Goal: Task Accomplishment & Management: Use online tool/utility

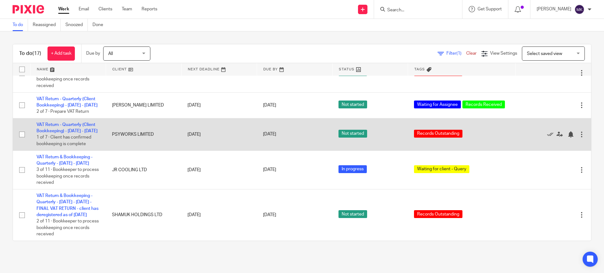
scroll to position [492, 0]
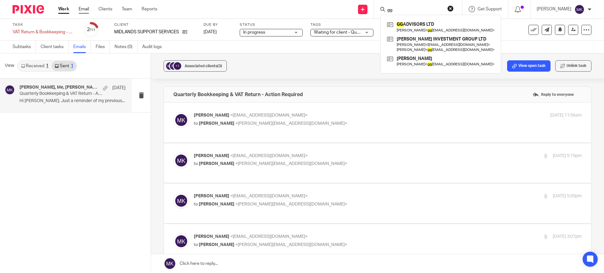
click at [80, 11] on link "Email" at bounding box center [84, 9] width 10 height 6
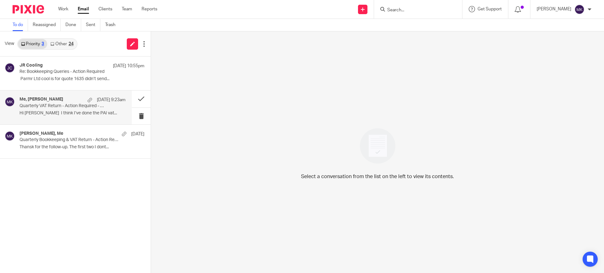
click at [64, 112] on p "Hi Moiz I think I’ve done the PAI vat..." at bounding box center [72, 113] width 106 height 5
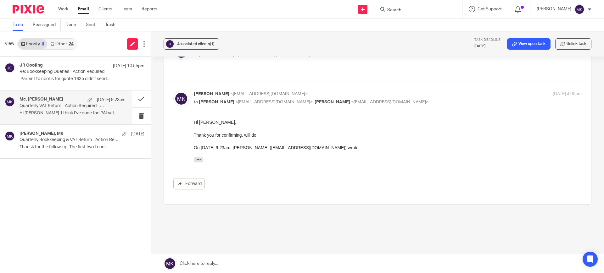
scroll to position [135, 0]
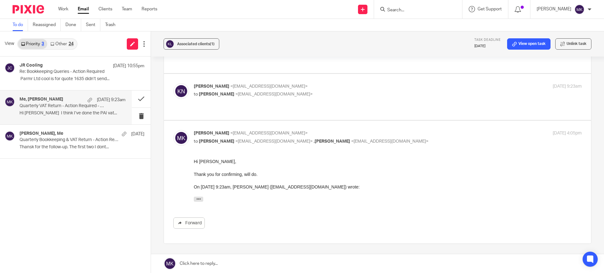
click at [204, 265] on link at bounding box center [377, 263] width 453 height 19
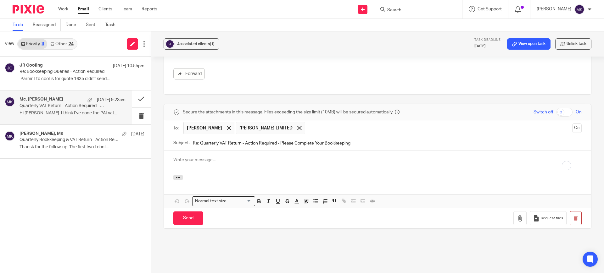
scroll to position [0, 0]
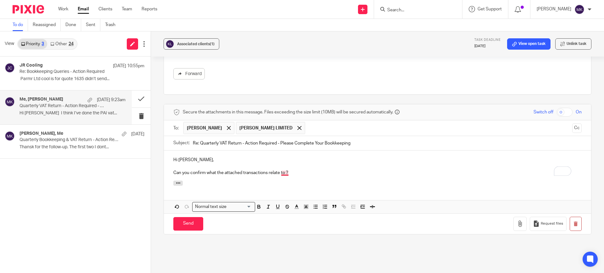
click at [280, 170] on p "Can you confirm what the attached transactions relate to ?" at bounding box center [377, 173] width 408 height 6
click at [308, 170] on p "Can you confirm what the attached transactions relate to?" at bounding box center [377, 173] width 408 height 6
click at [513, 217] on button "button" at bounding box center [519, 224] width 13 height 14
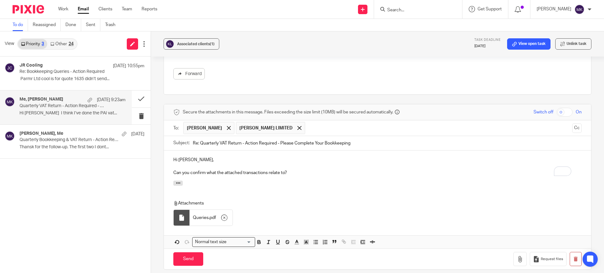
click at [296, 181] on div "Attachments Queries . pdf" at bounding box center [377, 205] width 427 height 48
click at [212, 181] on div "Attachments Queries . pdf" at bounding box center [377, 205] width 427 height 48
click at [196, 163] on p "To enrich screen reader interactions, please activate Accessibility in Grammarl…" at bounding box center [377, 166] width 408 height 6
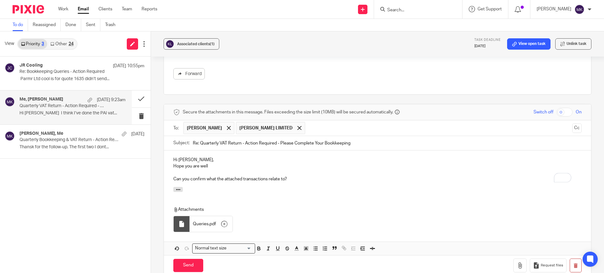
click at [204, 157] on p "Hi Kiran," at bounding box center [377, 160] width 408 height 6
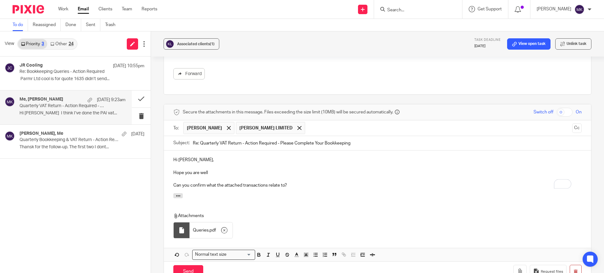
click at [242, 193] on div at bounding box center [377, 196] width 427 height 7
click at [239, 170] on p "Hope you are well" at bounding box center [377, 173] width 408 height 6
click at [249, 213] on p "Attachments" at bounding box center [369, 216] width 392 height 6
click at [303, 182] on p "Can you confirm what the attached transactions relate to?" at bounding box center [377, 185] width 408 height 6
drag, startPoint x: 361, startPoint y: 159, endPoint x: 355, endPoint y: 165, distance: 8.2
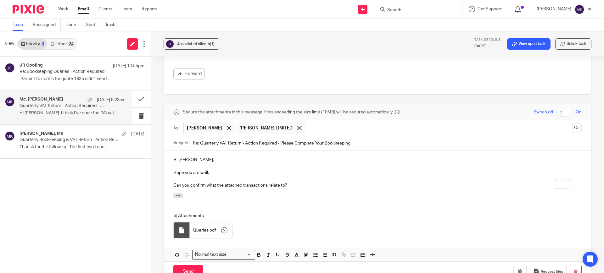
click at [361, 170] on p "Hope you are well." at bounding box center [377, 173] width 408 height 6
click at [354, 176] on p "To enrich screen reader interactions, please activate Accessibility in Grammarl…" at bounding box center [377, 179] width 408 height 6
click at [350, 182] on p "Can you confirm what the attached transactions relate to?" at bounding box center [377, 185] width 408 height 6
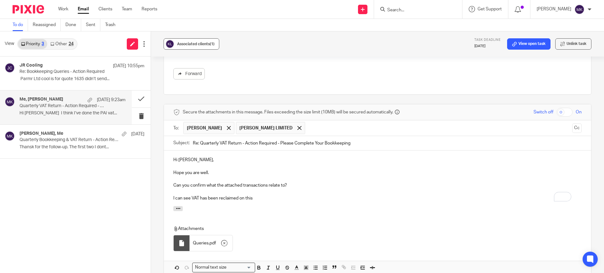
click at [186, 48] on button "Associated clients (1)" at bounding box center [192, 43] width 56 height 11
click at [112, 209] on div "JR Cooling 15 Sep 10:55pm Re: Bookkeeping Queries - Action Required ﻿ ﻿Parmr Lt…" at bounding box center [75, 165] width 151 height 217
click at [258, 195] on p "I can see VAT has been reclaimed on this" at bounding box center [377, 198] width 408 height 6
click at [417, 206] on div "Attachments Queries . pdf" at bounding box center [377, 230] width 427 height 48
click at [343, 206] on div at bounding box center [377, 209] width 427 height 7
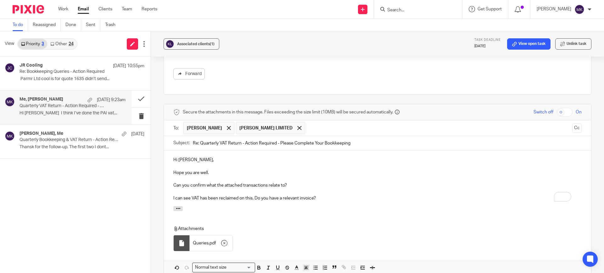
click at [252, 189] on p "To enrich screen reader interactions, please activate Accessibility in Grammarl…" at bounding box center [377, 192] width 408 height 6
click at [253, 195] on p "I can see VAT has been reclaimed on this. Do you have a relevant invoice?" at bounding box center [377, 198] width 408 height 6
click at [247, 195] on p "I can see VAT has been reclaimed on this, Do you have a relevant invoice?" at bounding box center [377, 198] width 408 height 6
click at [310, 206] on div "Attachments Queries . pdf" at bounding box center [377, 230] width 427 height 48
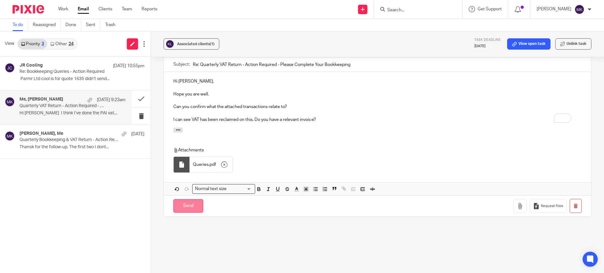
scroll to position [375, 0]
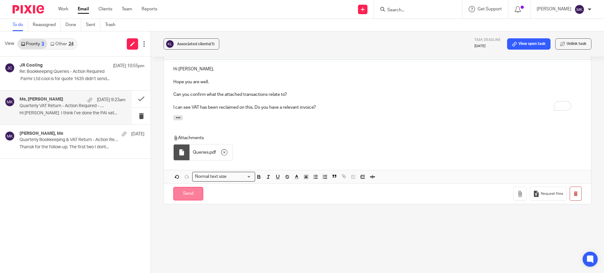
click at [196, 187] on input "Send" at bounding box center [188, 194] width 30 height 14
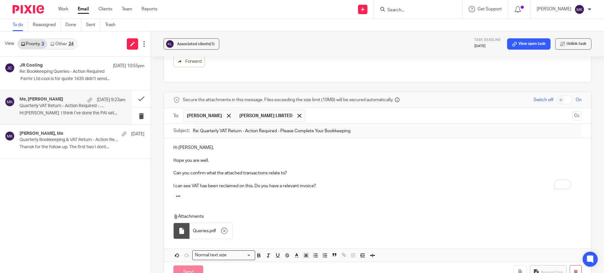
scroll to position [174, 0]
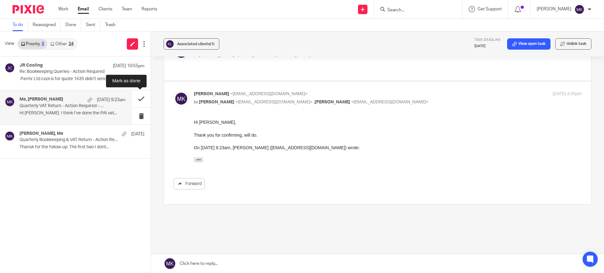
click at [140, 95] on button at bounding box center [141, 99] width 19 height 17
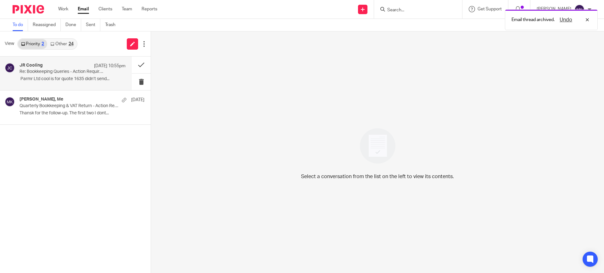
click at [116, 82] on div "JR Cooling 15 Sep 10:55pm Re: Bookkeeping Queries - Action Required ﻿ ﻿Parmr Lt…" at bounding box center [72, 73] width 106 height 21
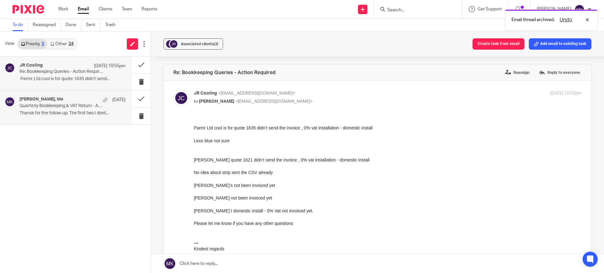
scroll to position [0, 0]
click at [88, 99] on div "Gabriel Gebara, Me 12 Sep" at bounding box center [72, 100] width 106 height 6
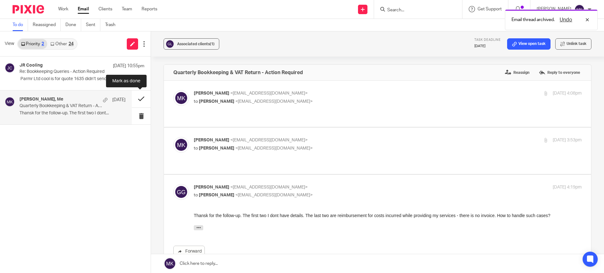
click at [137, 99] on button at bounding box center [141, 99] width 19 height 17
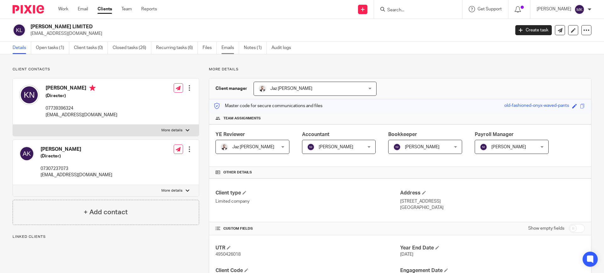
click at [226, 46] on link "Emails" at bounding box center [230, 48] width 18 height 12
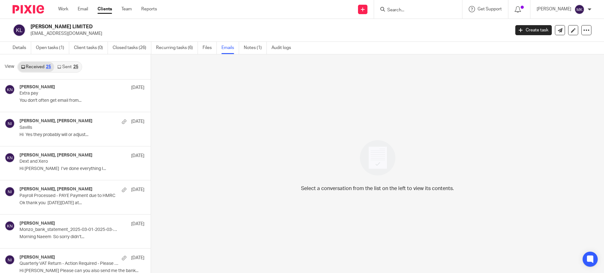
scroll to position [118, 0]
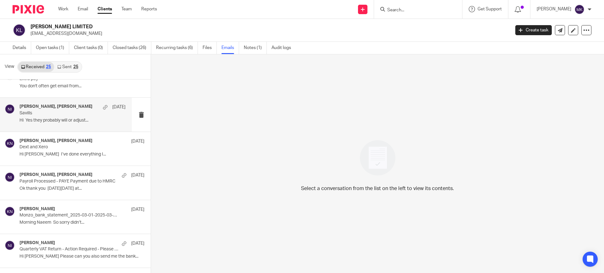
click at [83, 125] on div "Kiran Nagra, Naeem Ibrahim 20 Jun Savills Hi Yes they probably will or adjust..." at bounding box center [72, 114] width 106 height 21
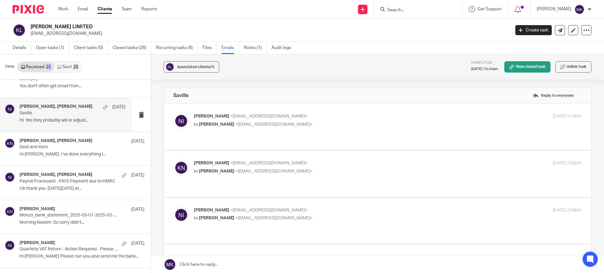
scroll to position [0, 0]
click at [334, 116] on p "Naeem Ibrahim <naeemibrahim@taxassist.co.uk>" at bounding box center [323, 116] width 258 height 7
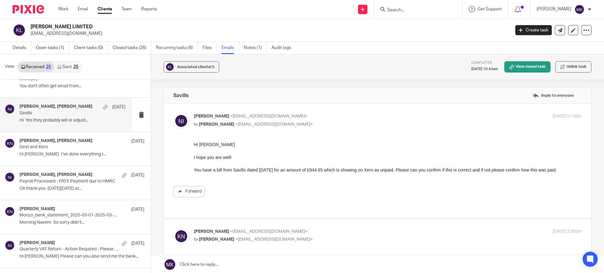
click at [334, 116] on p "Naeem Ibrahim <naeemibrahim@taxassist.co.uk>" at bounding box center [323, 116] width 258 height 7
checkbox input "false"
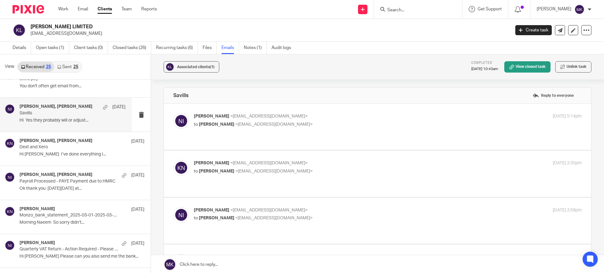
click at [331, 168] on p "to Naeem Ibrahim <naeemibrahim@taxassist.co.uk>" at bounding box center [323, 171] width 258 height 7
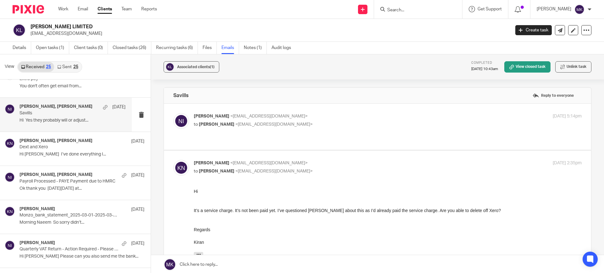
click at [331, 168] on p "to Naeem Ibrahim <naeemibrahim@taxassist.co.uk>" at bounding box center [323, 171] width 258 height 7
checkbox input "false"
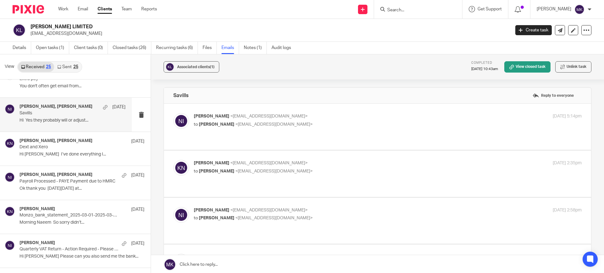
scroll to position [39, 0]
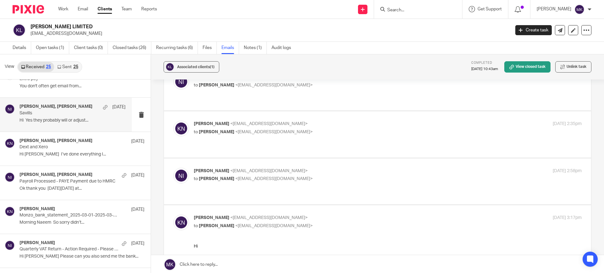
click at [331, 176] on p "to Kiran Nagra <kiznagra@gmail.com>" at bounding box center [323, 179] width 258 height 7
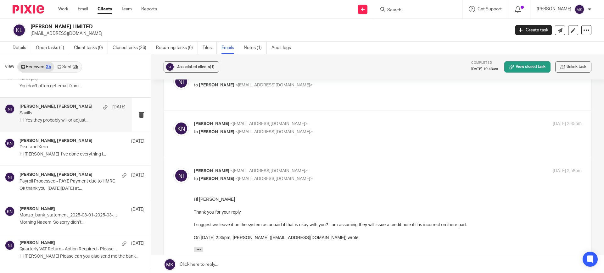
scroll to position [0, 0]
click at [331, 176] on p "to Kiran Nagra <kiznagra@gmail.com>" at bounding box center [323, 179] width 258 height 7
checkbox input "false"
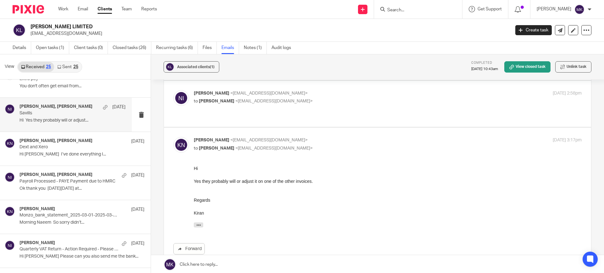
scroll to position [118, 0]
click at [101, 161] on div "Naeem Ibrahim, Kiran Nagra 12 Jun Dext and Xero Hi Naeem I’ve done everything I…" at bounding box center [66, 149] width 132 height 34
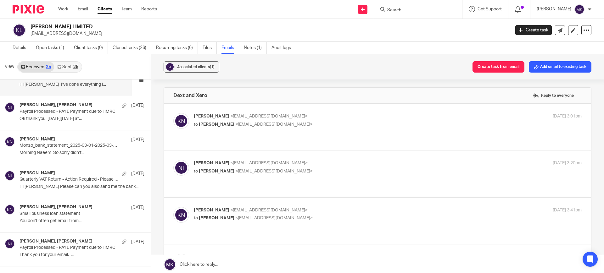
scroll to position [197, 0]
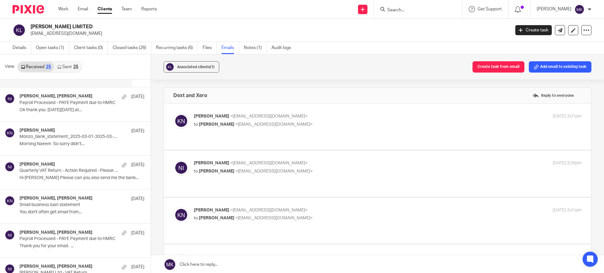
click at [101, 161] on div "Naeem Ibrahim 2 Jun Quarterly VAT Return - Action Required - Please Complete Yo…" at bounding box center [75, 173] width 151 height 34
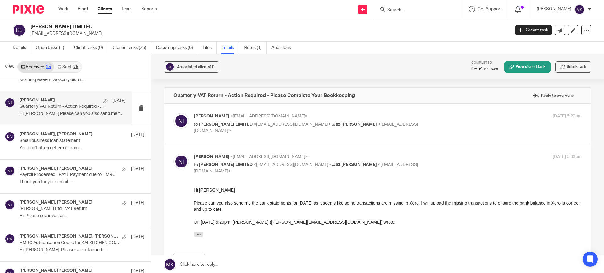
scroll to position [275, 0]
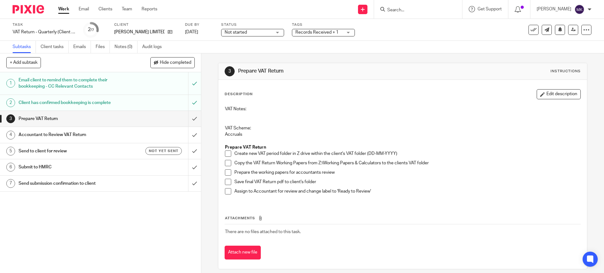
click at [320, 32] on span "Records Received + 1" at bounding box center [316, 32] width 43 height 4
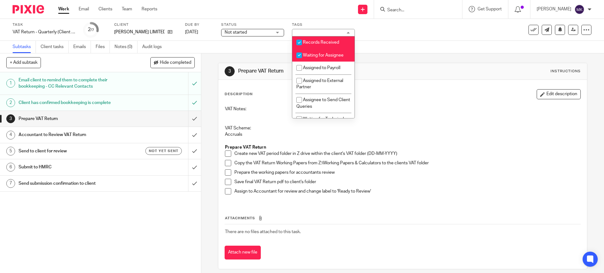
scroll to position [118, 0]
click at [319, 55] on span "Waiting for Assignee" at bounding box center [323, 53] width 41 height 4
checkbox input "false"
click at [325, 47] on li "Records Received" at bounding box center [323, 40] width 62 height 13
checkbox input "false"
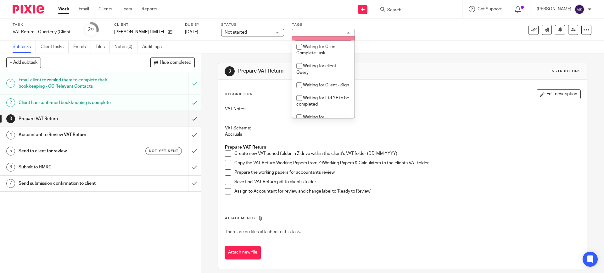
scroll to position [354, 0]
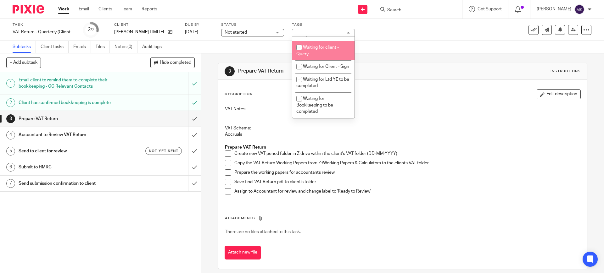
click at [320, 56] on span "Waiting for client - Query" at bounding box center [317, 50] width 42 height 11
checkbox input "true"
click at [377, 45] on div "Subtasks Client tasks Emails Files Notes (0) Audit logs" at bounding box center [302, 47] width 604 height 13
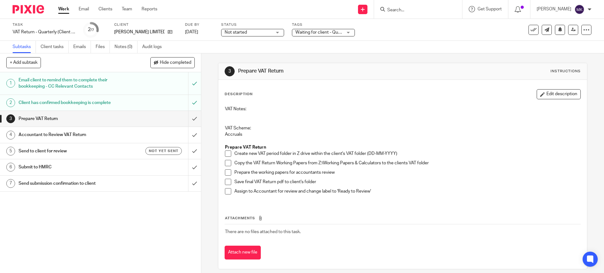
click at [226, 151] on span at bounding box center [228, 154] width 6 height 6
click at [222, 167] on div "VAT Notes: VAT Scheme: Accruals Prepare VAT Return Create new VAT period folder…" at bounding box center [402, 153] width 361 height 100
click at [230, 163] on li "Copy the VAT Return Working Papers from Z:\Working Papers & Calculators to the …" at bounding box center [402, 164] width 355 height 9
click at [228, 162] on span at bounding box center [228, 163] width 6 height 6
click at [226, 171] on span at bounding box center [228, 172] width 6 height 6
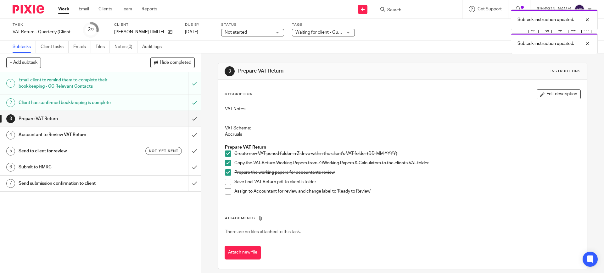
click at [225, 182] on span at bounding box center [228, 182] width 6 height 6
click at [225, 181] on span at bounding box center [228, 182] width 6 height 6
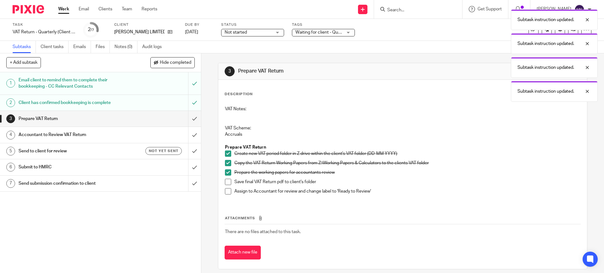
click at [226, 174] on span at bounding box center [228, 172] width 6 height 6
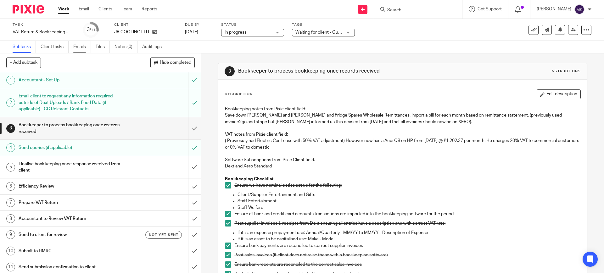
click at [89, 44] on link "Emails" at bounding box center [82, 47] width 18 height 12
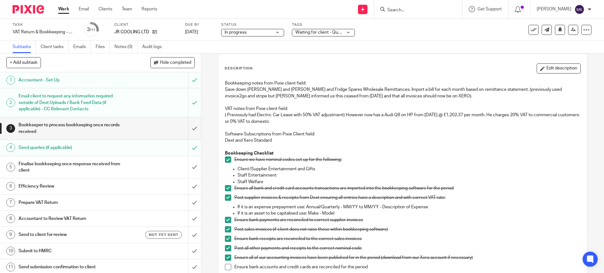
scroll to position [39, 0]
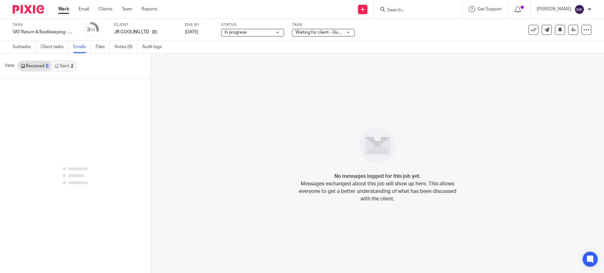
click at [70, 65] on link "Sent 2" at bounding box center [64, 66] width 25 height 10
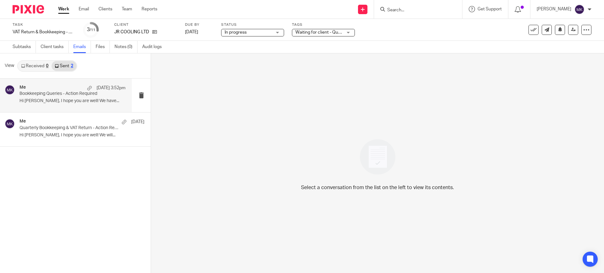
click at [66, 92] on p "Bookkeeping Queries - Action Required" at bounding box center [61, 93] width 85 height 5
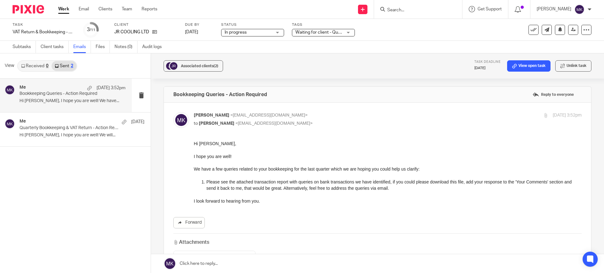
scroll to position [39, 0]
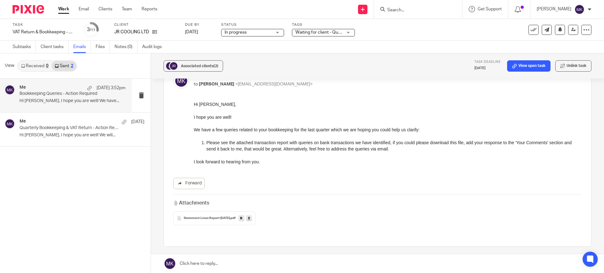
click at [39, 62] on link "Received 0" at bounding box center [35, 66] width 34 height 10
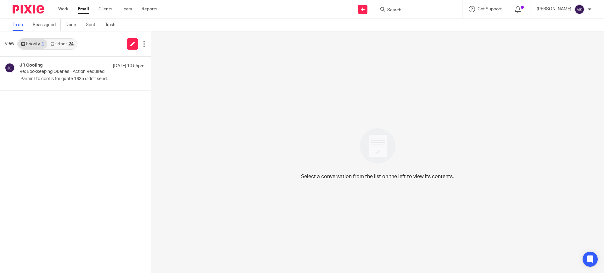
click at [56, 79] on p "﻿ ﻿Parmr Ltd cool is for quote 1635 didn’t send..." at bounding box center [81, 78] width 125 height 5
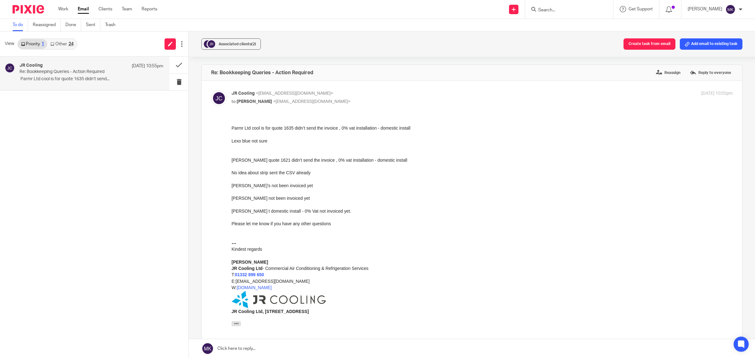
click at [239, 142] on div "Lexo blue not sure" at bounding box center [481, 141] width 501 height 6
click at [339, 159] on div "[PERSON_NAME] quote 1621 didn’t send the invoice , 0% vat installation - domest…" at bounding box center [481, 160] width 501 height 6
click at [279, 171] on div "No idea about strip sent the CSV already" at bounding box center [481, 172] width 501 height 6
click at [270, 174] on div "No idea about strip sent the CSV already" at bounding box center [481, 172] width 501 height 6
click at [311, 170] on div "No idea about strip sent the CSV already" at bounding box center [481, 172] width 501 height 6
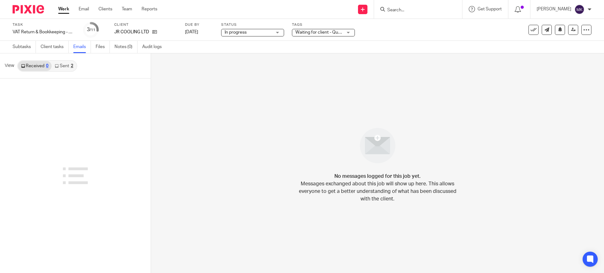
click at [68, 67] on link "Sent 2" at bounding box center [64, 66] width 25 height 10
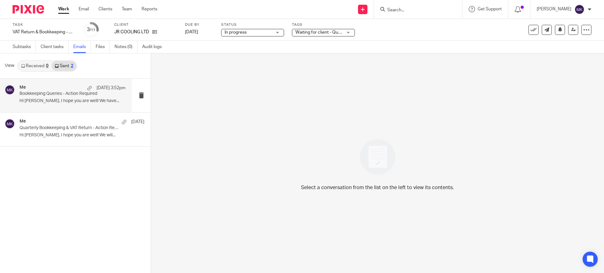
click at [69, 108] on div "Me [DATE] 3:52pm Bookkeeping Queries - Action Required Hi [PERSON_NAME], I hope…" at bounding box center [66, 96] width 132 height 34
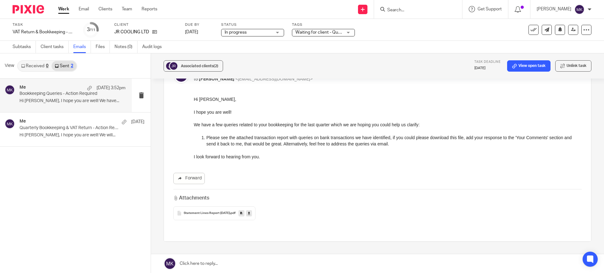
scroll to position [83, 0]
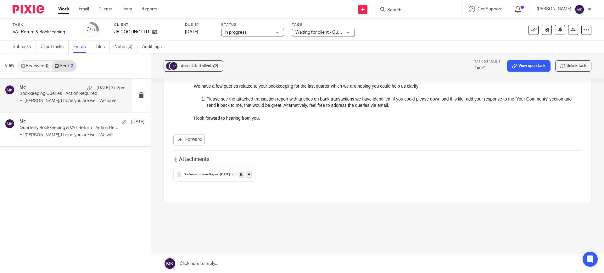
click at [250, 175] on icon at bounding box center [249, 174] width 2 height 5
click at [120, 49] on link "Notes (0)" at bounding box center [125, 47] width 23 height 12
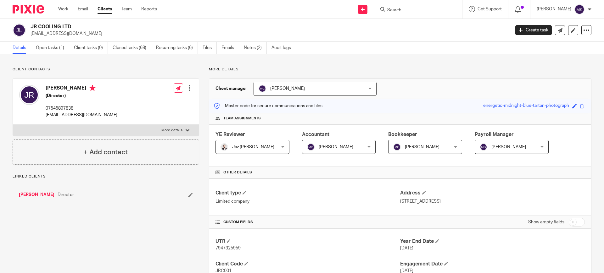
scroll to position [236, 0]
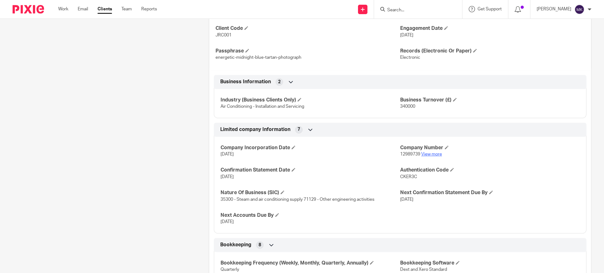
click at [430, 154] on link "View more" at bounding box center [431, 154] width 21 height 4
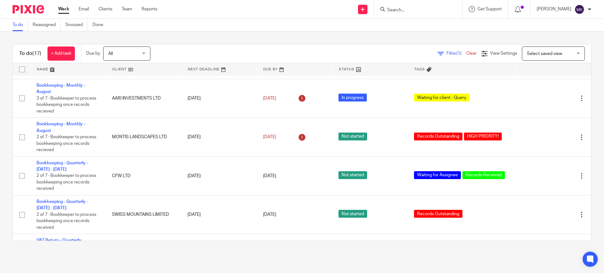
scroll to position [153, 0]
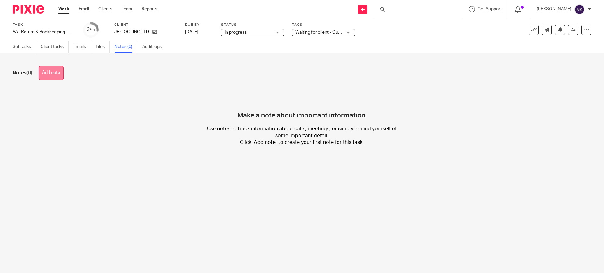
click at [62, 75] on button "Add note" at bounding box center [51, 73] width 25 height 14
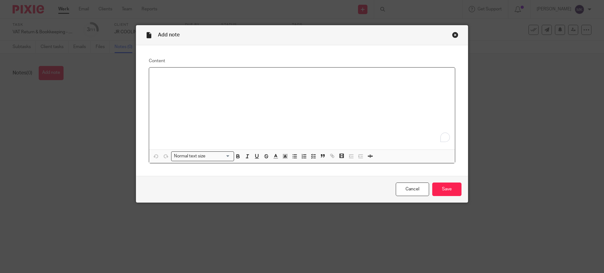
click at [172, 92] on div "To enrich screen reader interactions, please activate Accessibility in Grammarl…" at bounding box center [302, 109] width 306 height 82
click at [231, 75] on p "Wages rec completed - 3p underpaid mckenzie in May 2025" at bounding box center [302, 76] width 296 height 6
click at [247, 102] on div "Wages rec completed - 3p underpaid [PERSON_NAME] in [DATE]" at bounding box center [302, 109] width 306 height 82
click at [448, 187] on input "Save" at bounding box center [446, 190] width 29 height 14
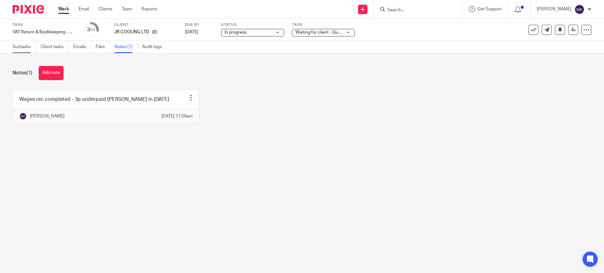
drag, startPoint x: 18, startPoint y: 45, endPoint x: 36, endPoint y: 47, distance: 18.0
click at [18, 45] on link "Subtasks" at bounding box center [24, 47] width 23 height 12
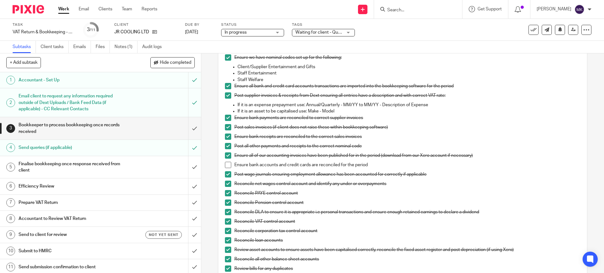
scroll to position [157, 0]
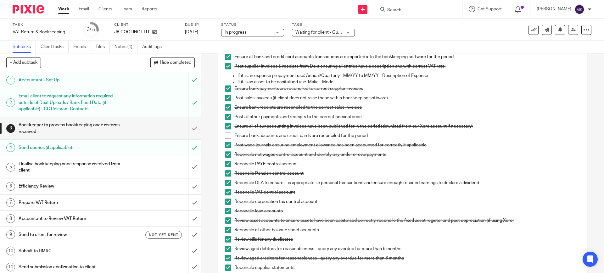
click at [227, 133] on span at bounding box center [228, 136] width 6 height 6
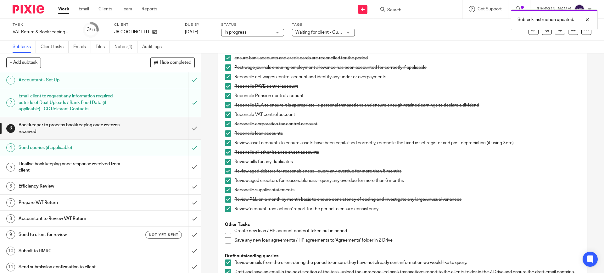
scroll to position [236, 0]
